Goal: Transaction & Acquisition: Book appointment/travel/reservation

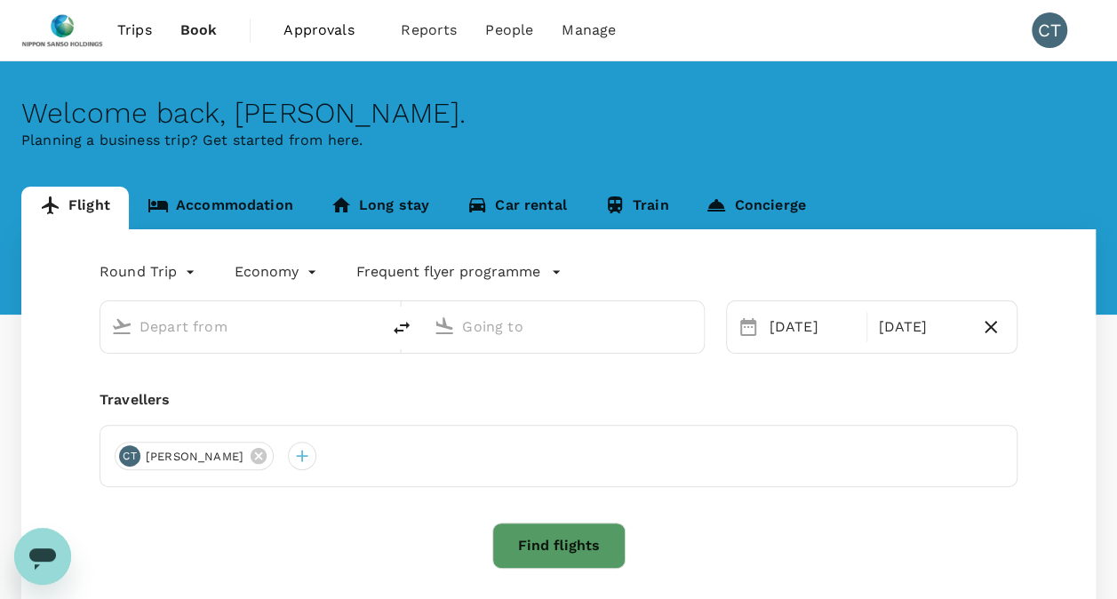
type input "Singapore Changi (SIN)"
type input "Tokyo Intl (HND)"
type input "Singapore Changi (SIN)"
type input "Tokyo Intl (HND)"
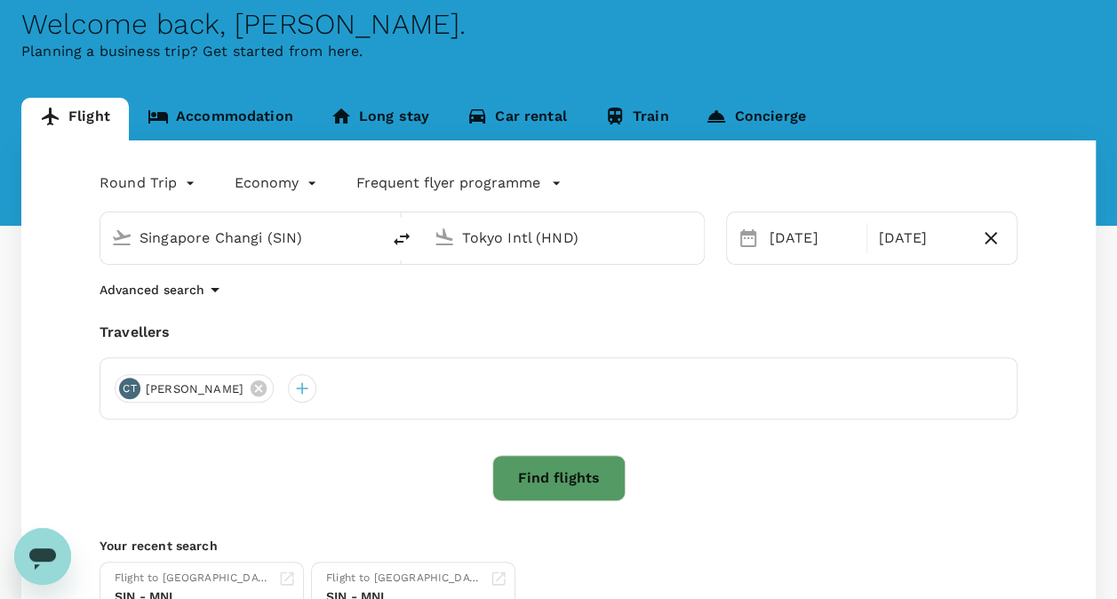
scroll to position [178, 0]
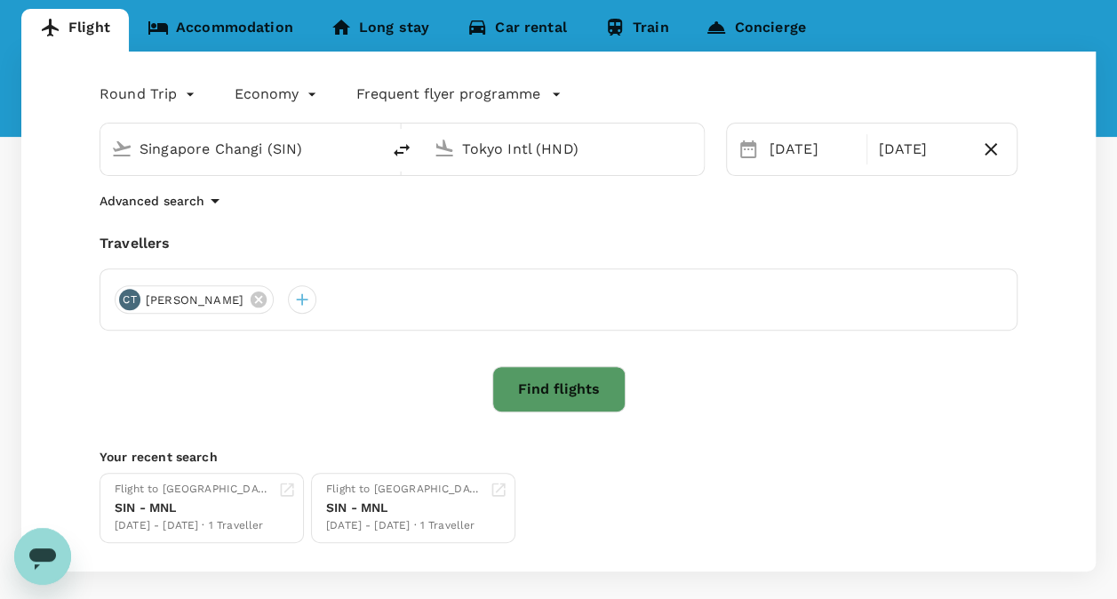
click at [540, 402] on button "Find flights" at bounding box center [558, 389] width 133 height 46
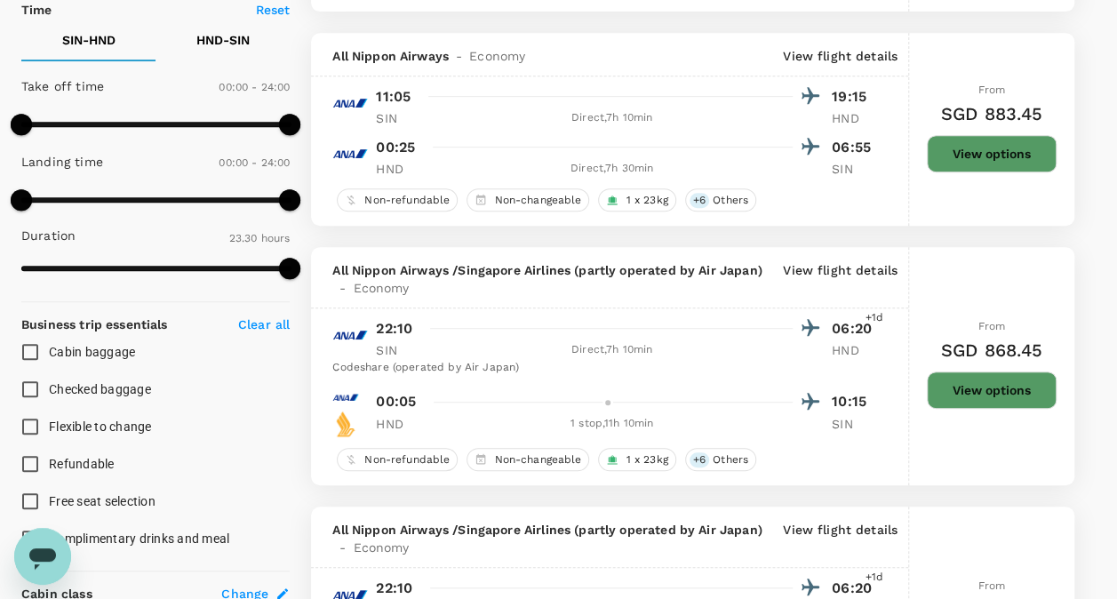
scroll to position [444, 0]
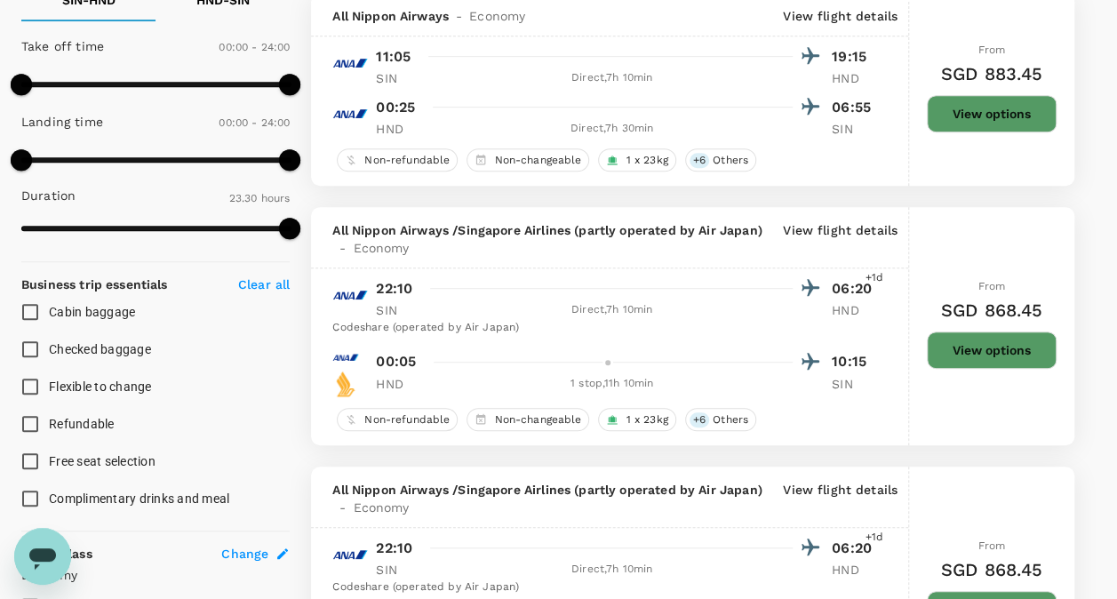
type input "1905"
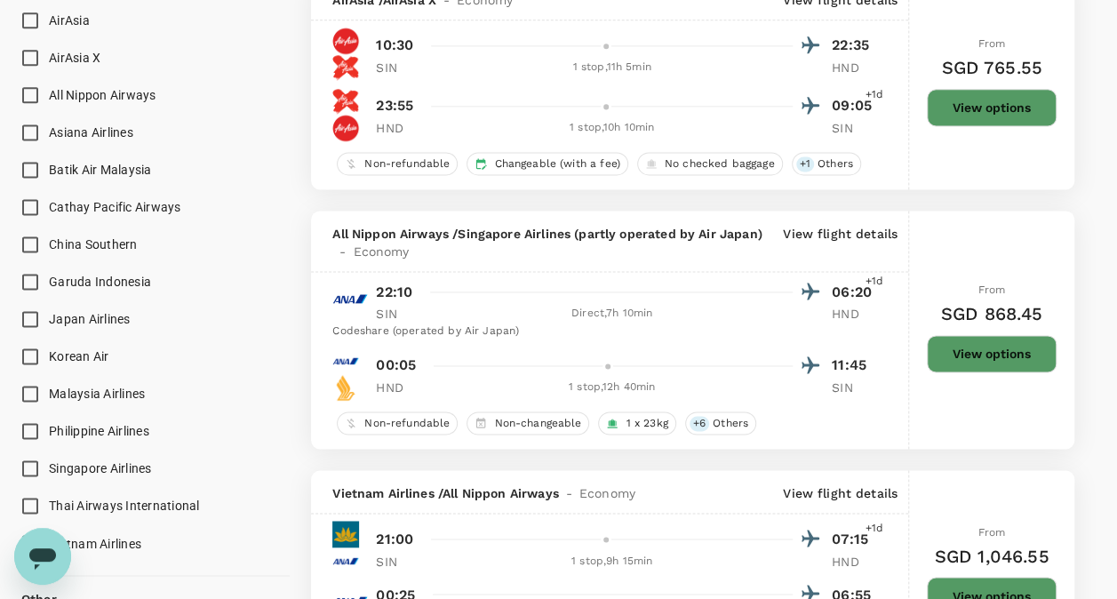
scroll to position [1155, 0]
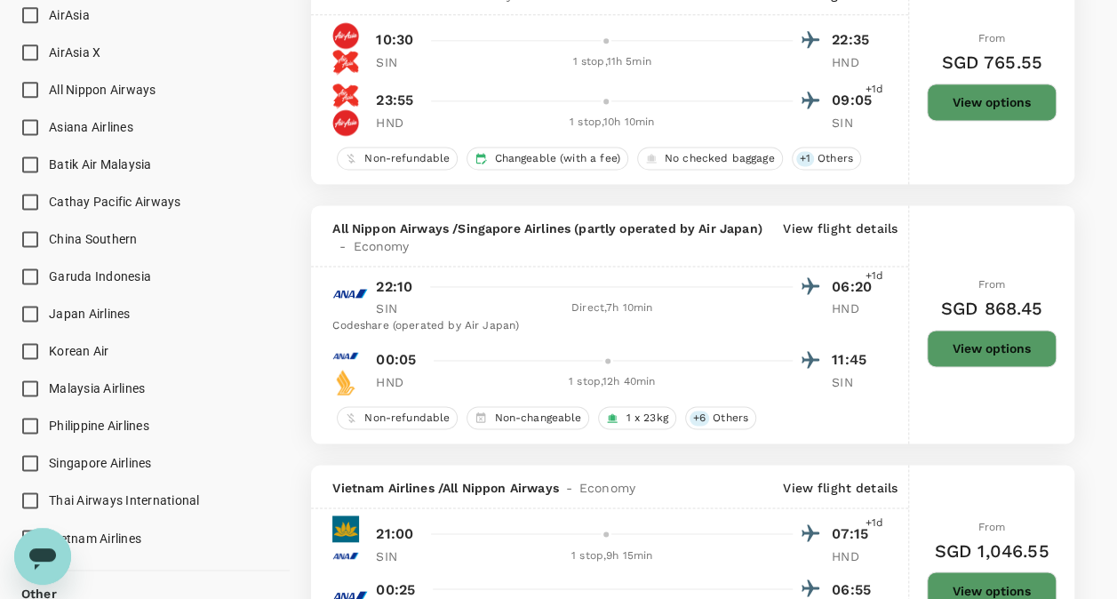
click at [27, 309] on input "Japan Airlines" at bounding box center [30, 313] width 37 height 37
checkbox input "true"
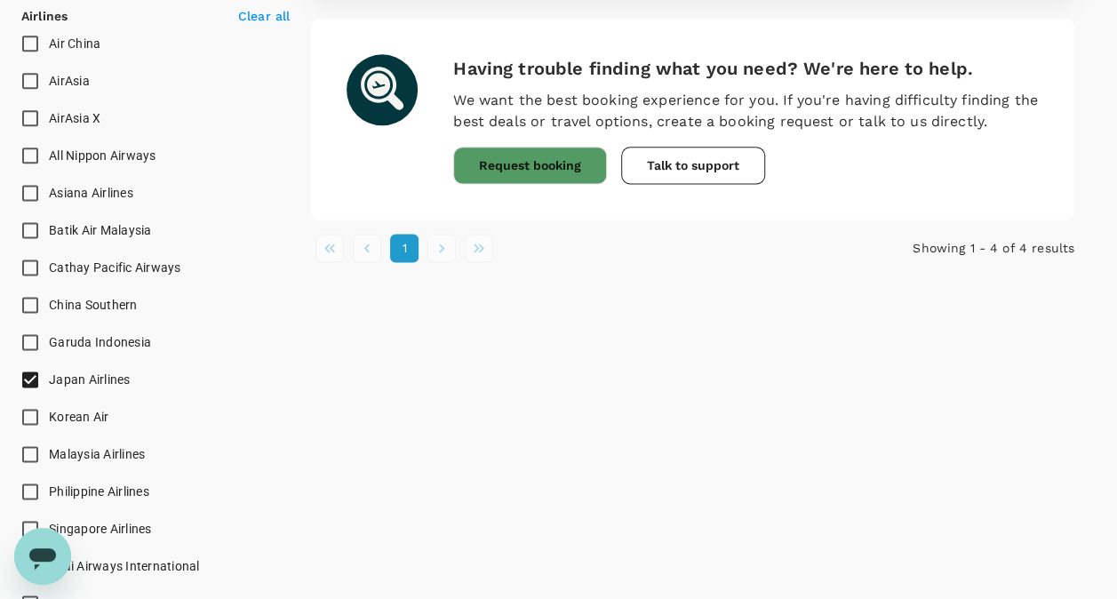
scroll to position [1066, 0]
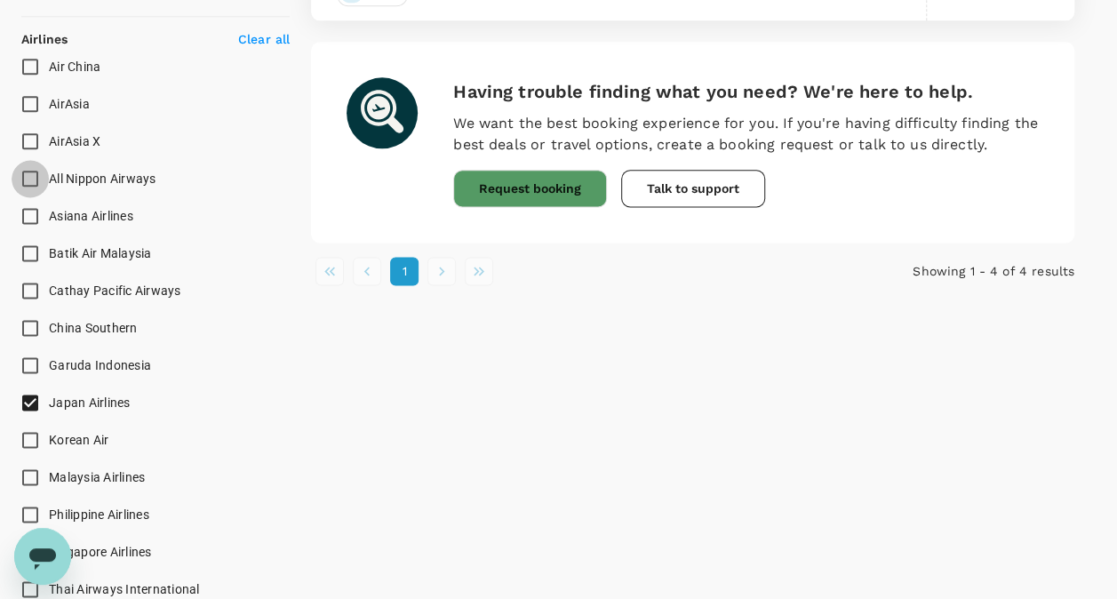
click at [36, 172] on input "All Nippon Airways" at bounding box center [30, 178] width 37 height 37
checkbox input "true"
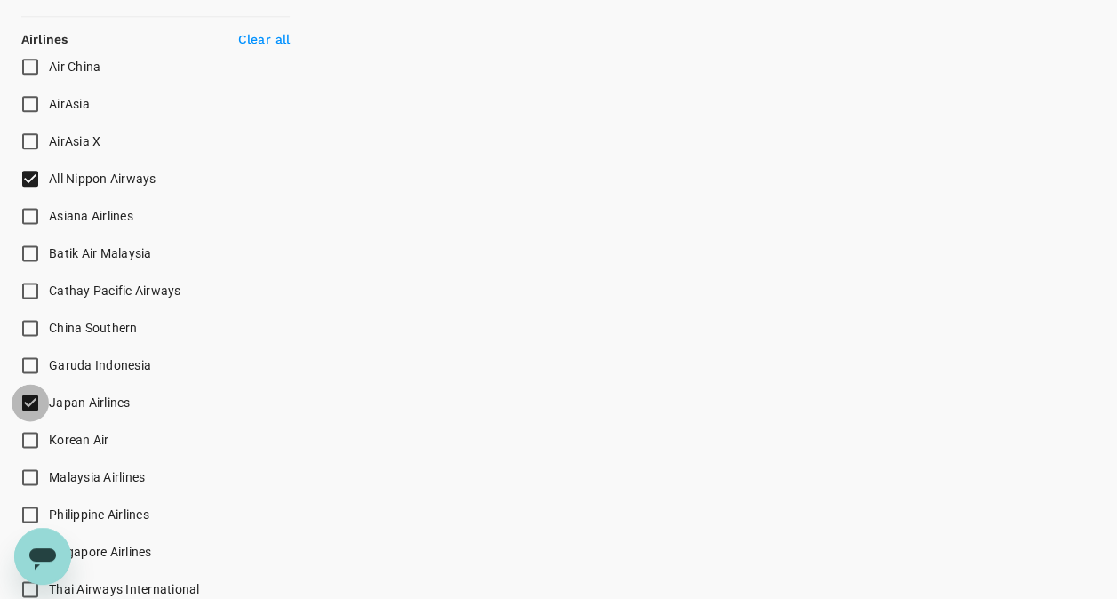
drag, startPoint x: 34, startPoint y: 399, endPoint x: 49, endPoint y: 373, distance: 29.9
click at [32, 396] on input "Japan Airlines" at bounding box center [30, 402] width 37 height 37
checkbox input "false"
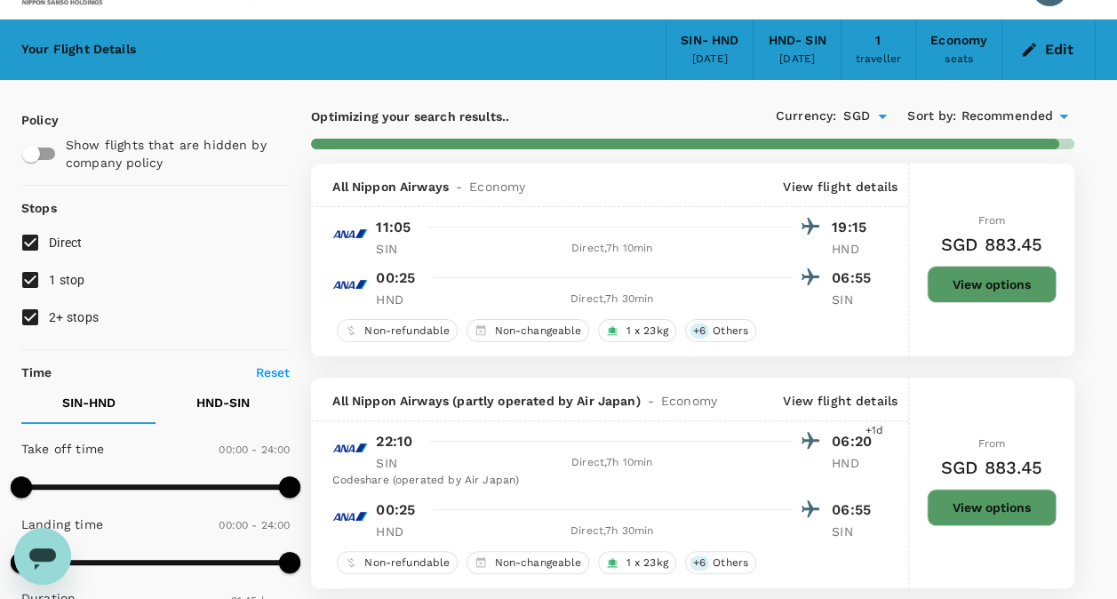
scroll to position [30, 0]
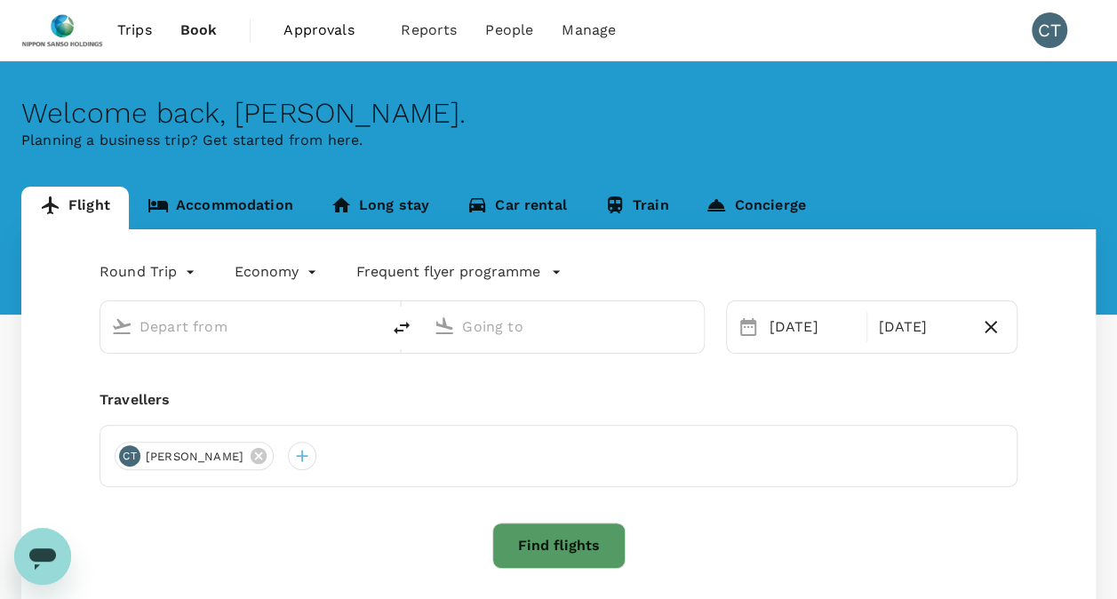
type input "Singapore Changi (SIN)"
type input "Tokyo Intl (HND)"
type input "Singapore Changi (SIN)"
type input "Tokyo Intl (HND)"
